Goal: Transaction & Acquisition: Download file/media

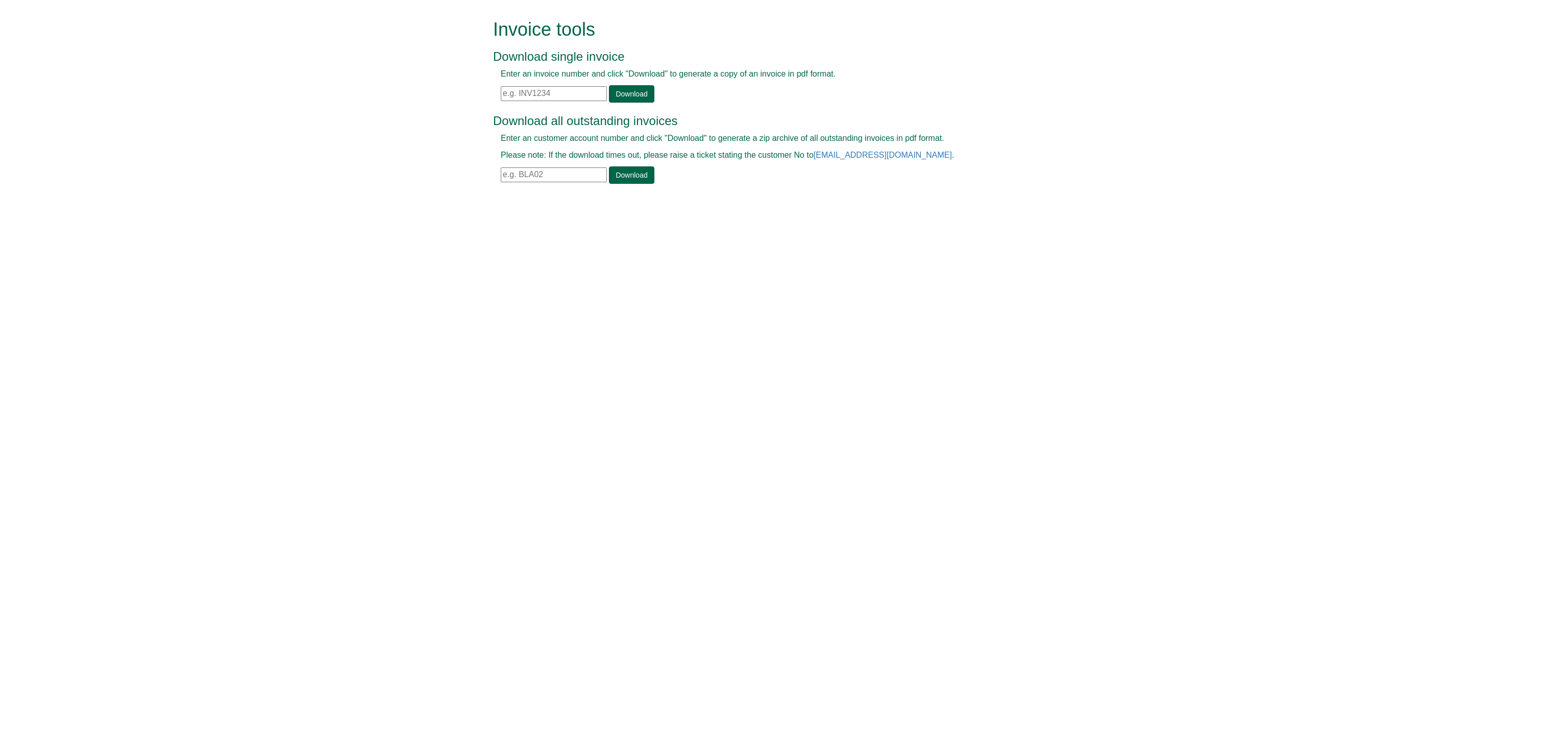
click at [524, 181] on input "text" at bounding box center [554, 175] width 106 height 15
type input "baq23"
click at [641, 178] on link "Download" at bounding box center [631, 175] width 45 height 18
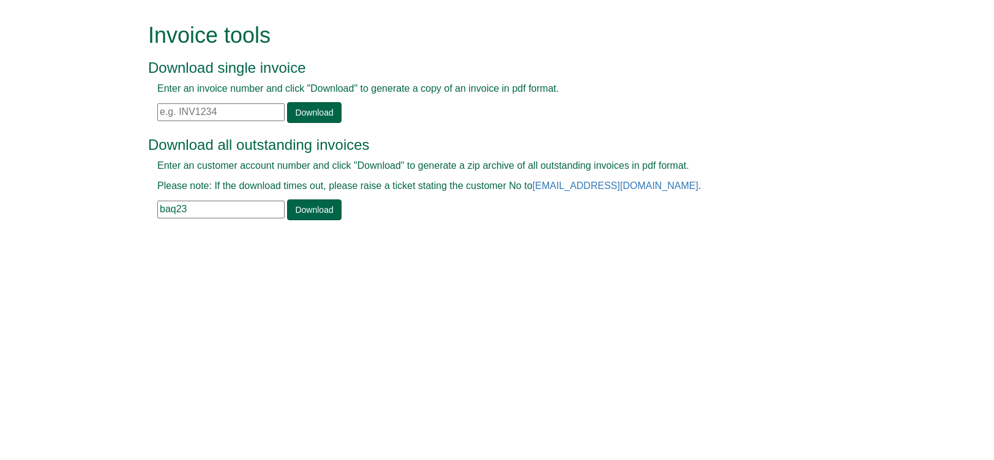
click at [201, 107] on input "text" at bounding box center [220, 112] width 127 height 18
paste input "INV1362038"
click at [326, 109] on link "Download" at bounding box center [314, 112] width 54 height 21
drag, startPoint x: 215, startPoint y: 110, endPoint x: 75, endPoint y: 111, distance: 140.2
click at [75, 111] on form "Invoice tools Download single invoice Enter an invoice number and click "Downlo…" at bounding box center [497, 123] width 994 height 246
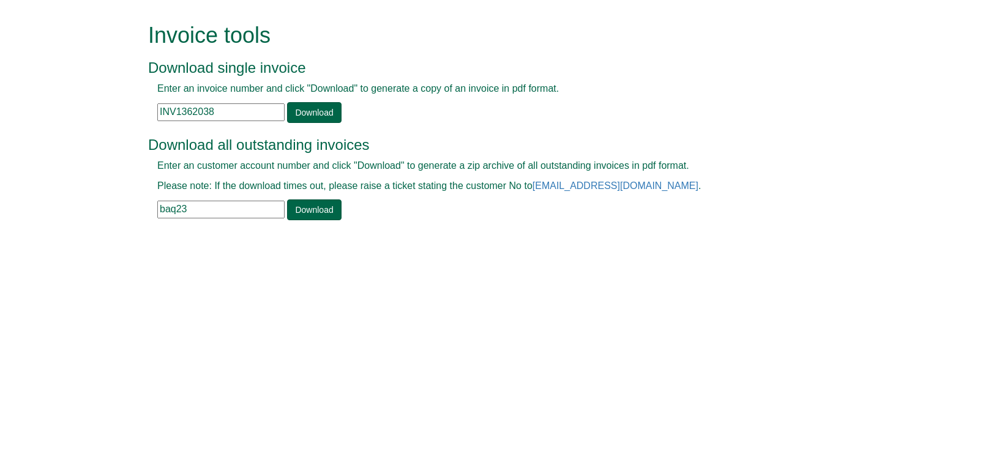
paste input "76294"
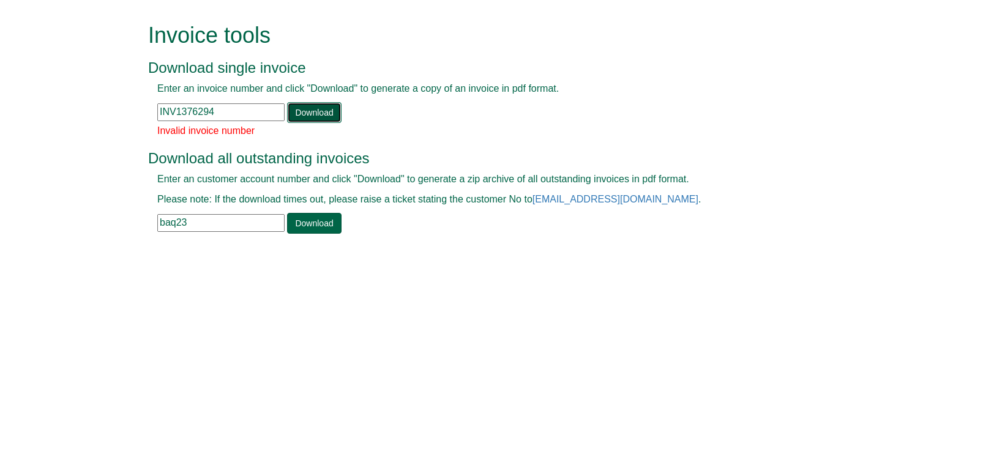
click at [321, 111] on link "Download" at bounding box center [314, 112] width 54 height 21
click at [222, 101] on div "Enter an invoice number and click "Download" to generate a copy of an invoice i…" at bounding box center [483, 102] width 670 height 41
click at [217, 114] on input "INV1376294" at bounding box center [220, 112] width 127 height 18
type input "I"
type input "inv1367294"
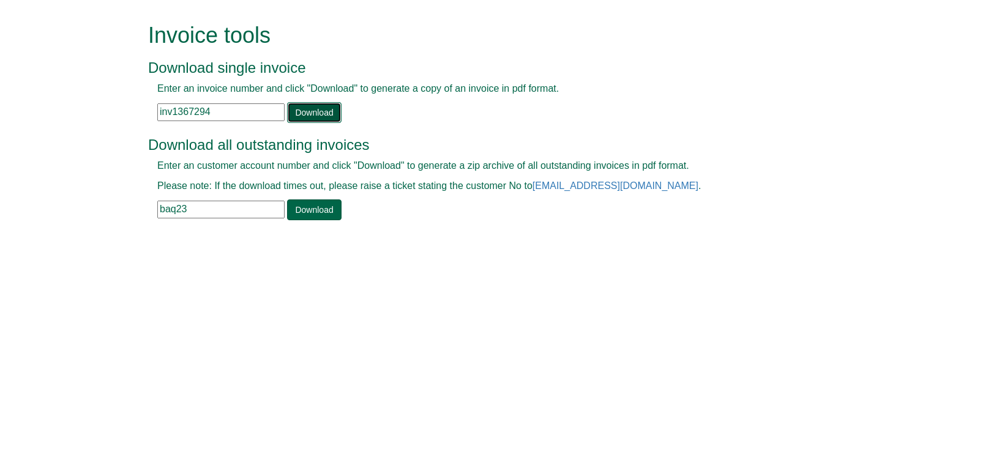
click at [315, 111] on link "Download" at bounding box center [314, 112] width 54 height 21
